Goal: Find specific page/section: Find specific page/section

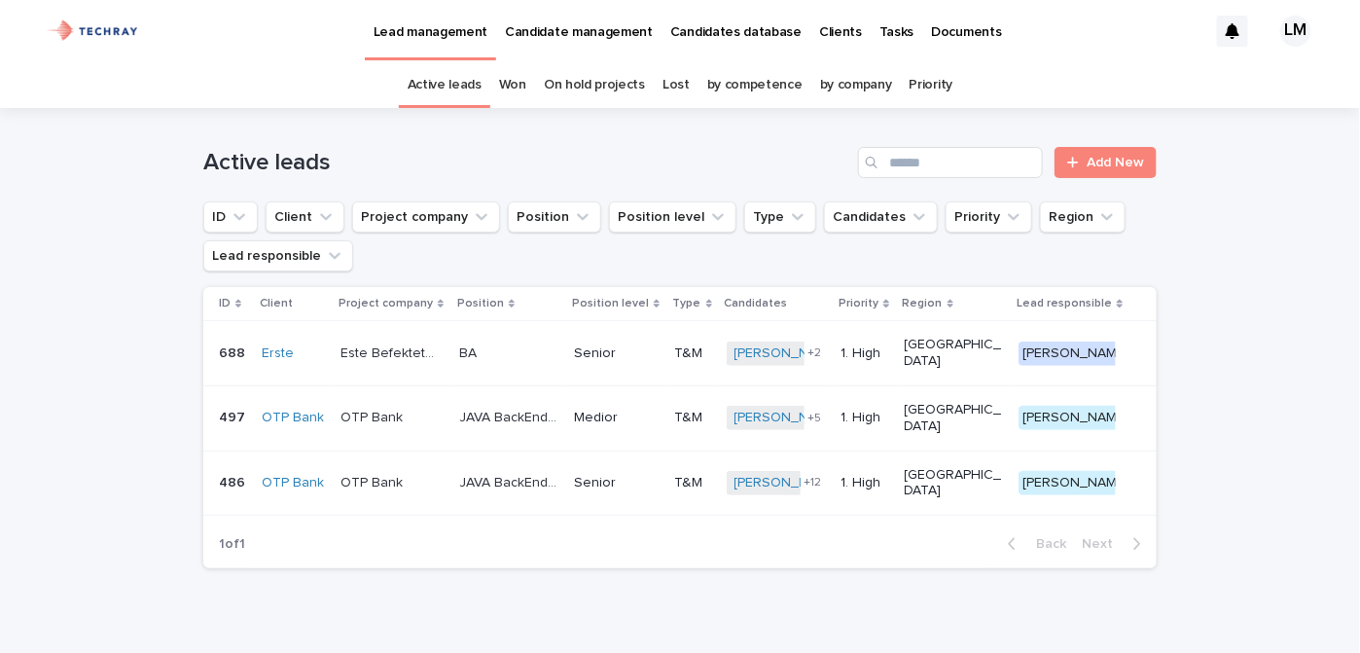
click at [731, 26] on p "Candidates database" at bounding box center [735, 20] width 131 height 41
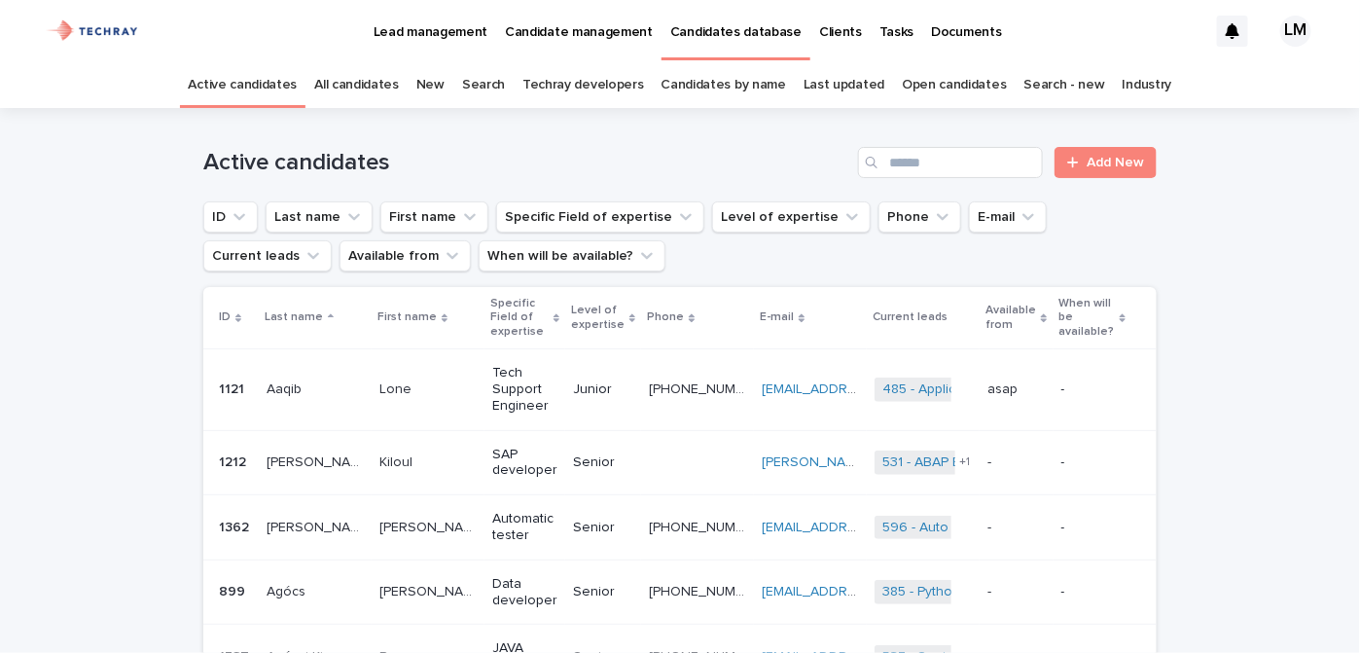
click at [440, 79] on link "New" at bounding box center [430, 85] width 28 height 46
